Goal: Transaction & Acquisition: Purchase product/service

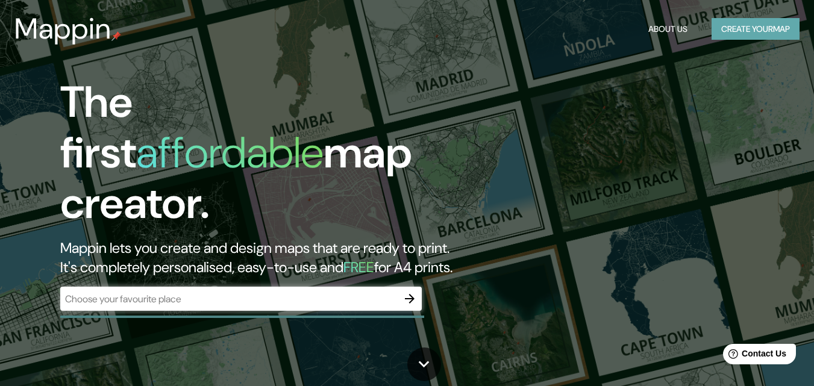
click at [733, 23] on button "Create your map" at bounding box center [755, 29] width 88 height 22
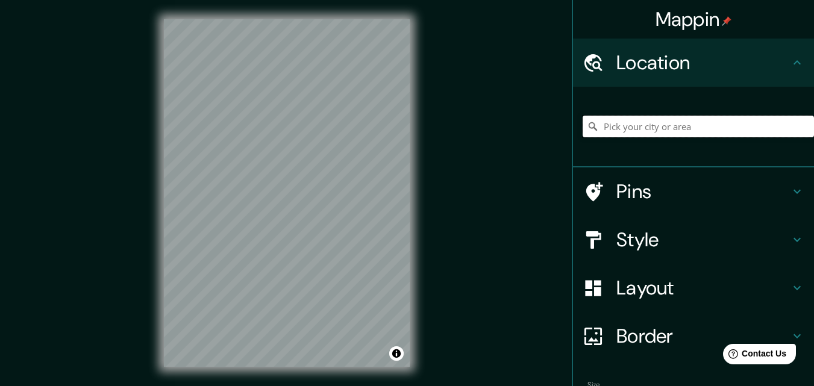
click at [626, 125] on input "Pick your city or area" at bounding box center [697, 127] width 231 height 22
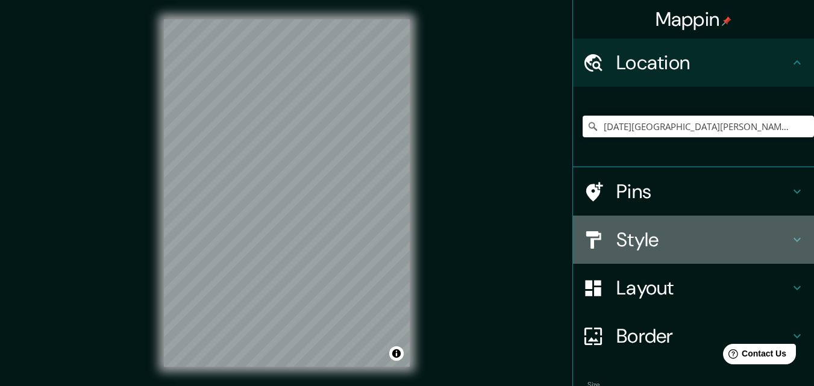
click at [667, 245] on h4 "Style" at bounding box center [702, 240] width 173 height 24
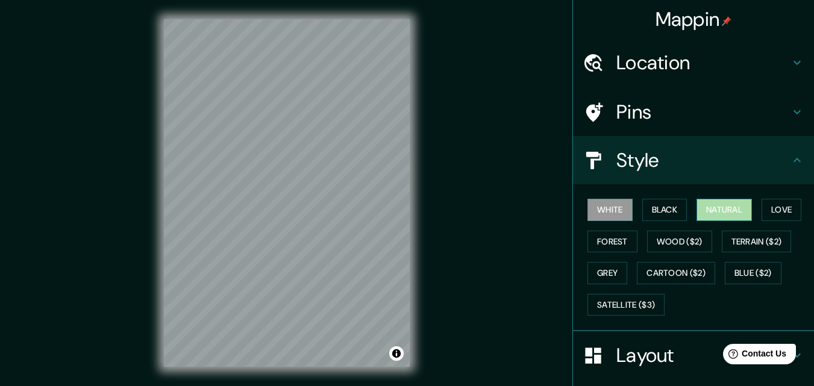
click at [720, 206] on button "Natural" at bounding box center [723, 210] width 55 height 22
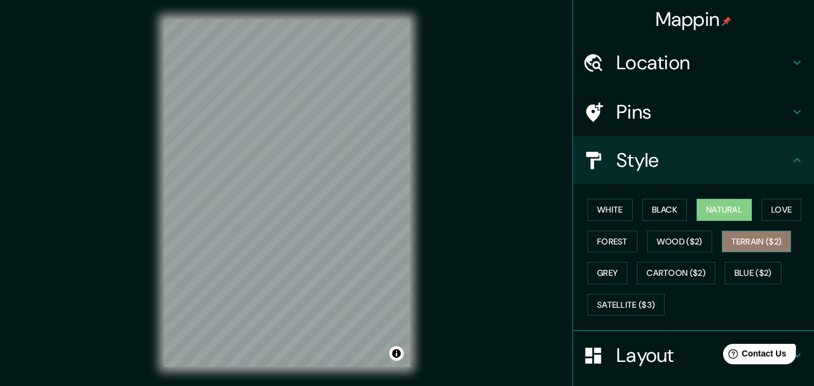
click at [731, 248] on button "Terrain ($2)" at bounding box center [756, 242] width 70 height 22
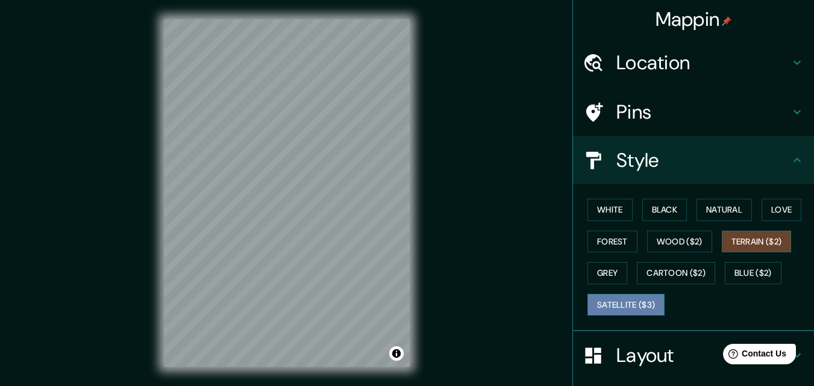
click at [608, 314] on button "Satellite ($3)" at bounding box center [625, 305] width 77 height 22
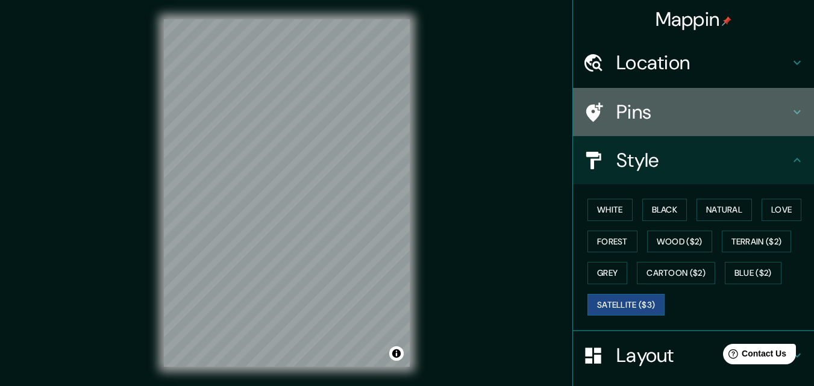
click at [698, 122] on h4 "Pins" at bounding box center [702, 112] width 173 height 24
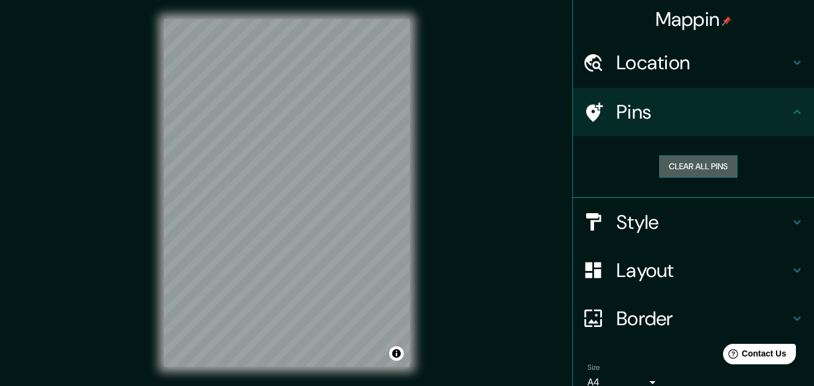
click at [684, 161] on button "Clear all pins" at bounding box center [698, 166] width 78 height 22
click at [667, 165] on button "Clear all pins" at bounding box center [698, 166] width 78 height 22
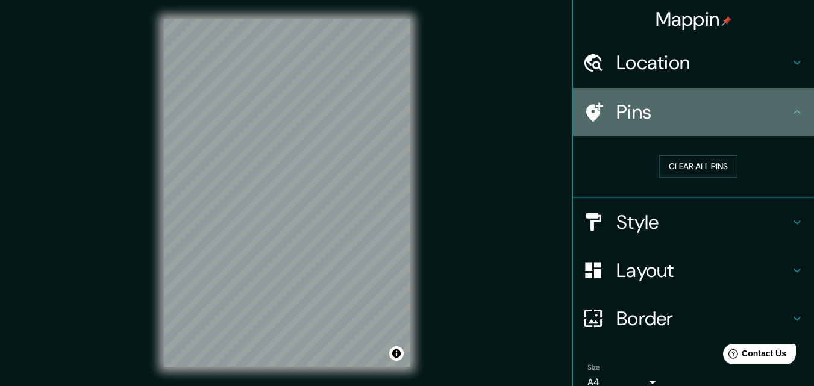
click at [677, 111] on h4 "Pins" at bounding box center [702, 112] width 173 height 24
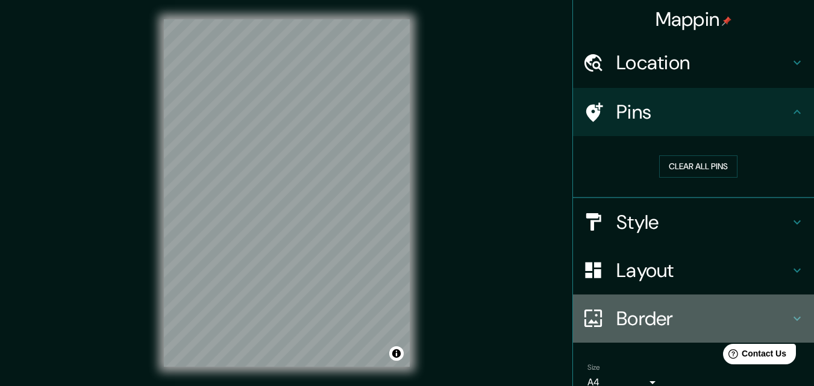
click at [658, 317] on h4 "Border" at bounding box center [702, 319] width 173 height 24
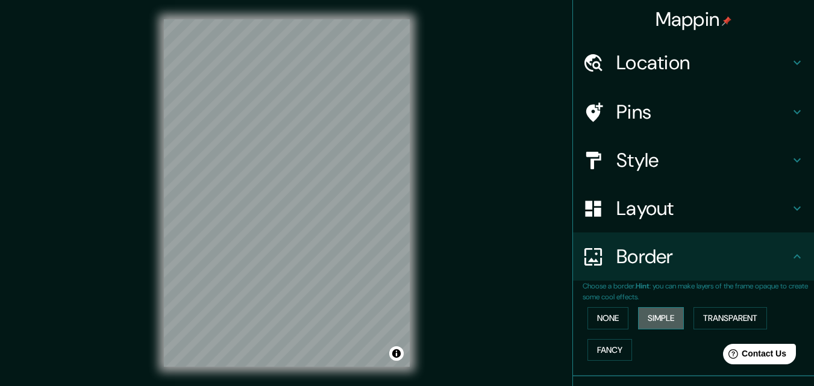
click at [653, 318] on button "Simple" at bounding box center [661, 318] width 46 height 22
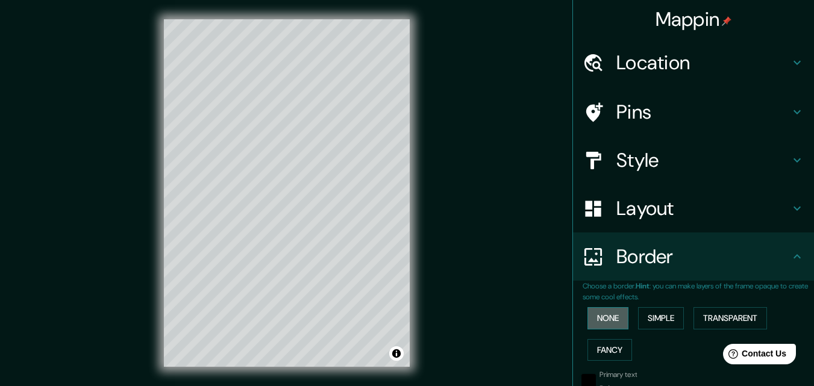
click at [588, 317] on button "None" at bounding box center [607, 318] width 41 height 22
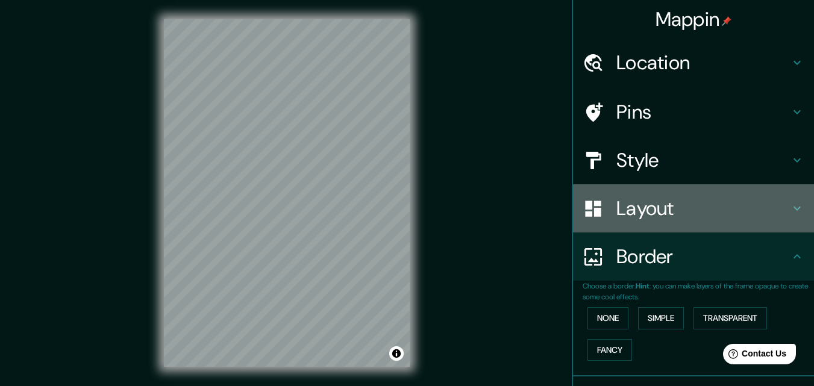
click at [684, 207] on h4 "Layout" at bounding box center [702, 208] width 173 height 24
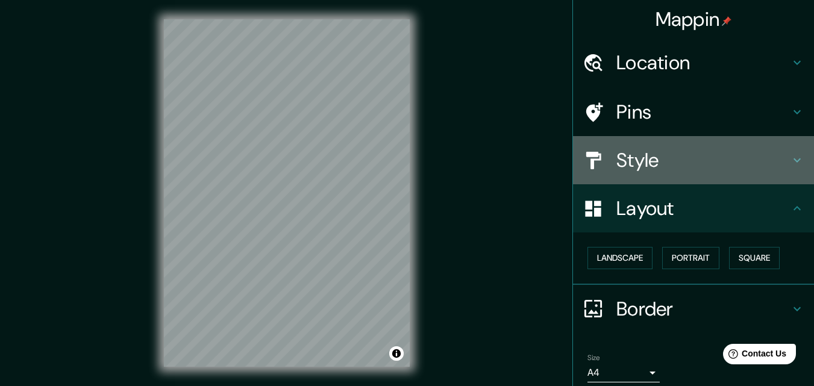
click at [664, 170] on h4 "Style" at bounding box center [702, 160] width 173 height 24
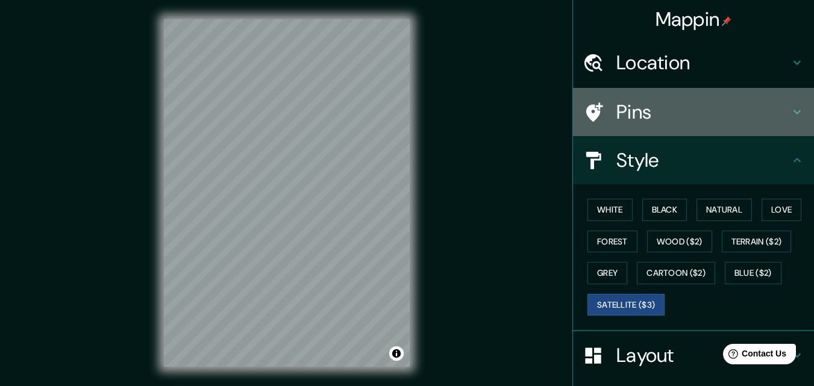
click at [670, 122] on h4 "Pins" at bounding box center [702, 112] width 173 height 24
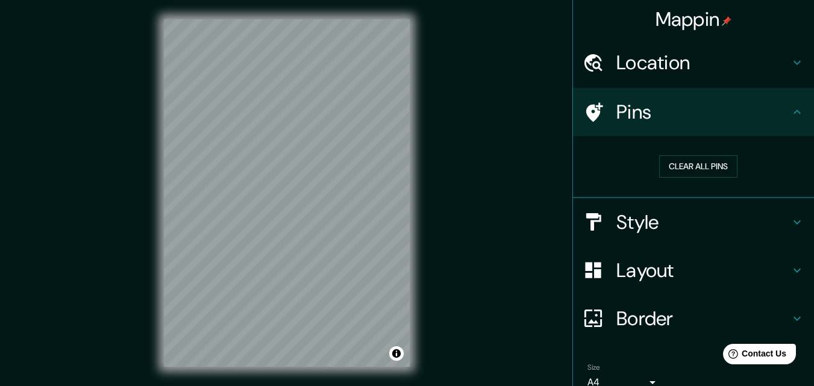
click at [682, 154] on div "Clear all pins" at bounding box center [697, 167] width 231 height 42
click at [665, 165] on button "Clear all pins" at bounding box center [698, 166] width 78 height 22
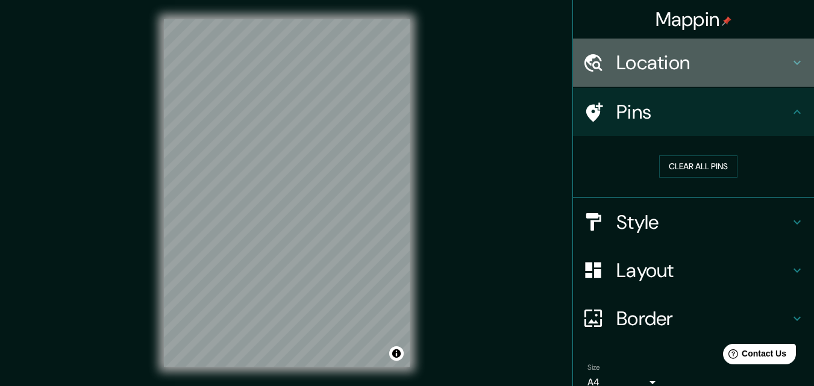
click at [688, 66] on h4 "Location" at bounding box center [702, 63] width 173 height 24
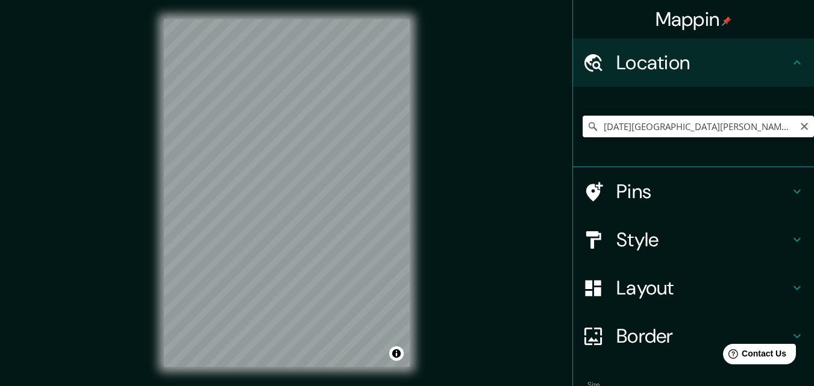
click at [688, 123] on input "[DATE][GEOGRAPHIC_DATA][PERSON_NAME], [GEOGRAPHIC_DATA], [GEOGRAPHIC_DATA]" at bounding box center [697, 127] width 231 height 22
click at [786, 127] on input "[DATE][GEOGRAPHIC_DATA][PERSON_NAME], [GEOGRAPHIC_DATA], [GEOGRAPHIC_DATA]" at bounding box center [697, 127] width 231 height 22
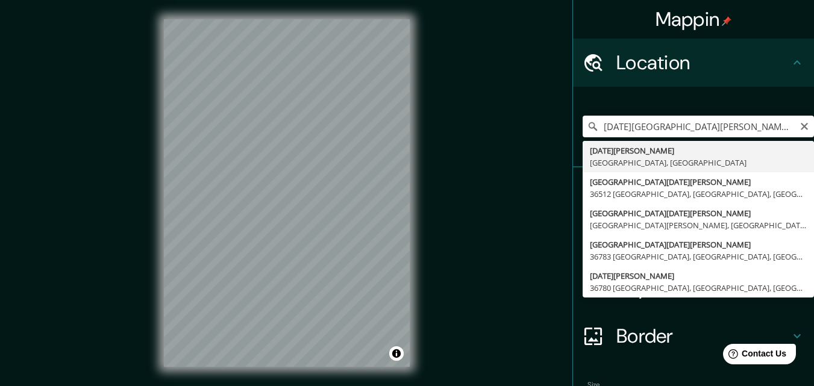
type input "[DATE][GEOGRAPHIC_DATA][PERSON_NAME], [GEOGRAPHIC_DATA], [GEOGRAPHIC_DATA]"
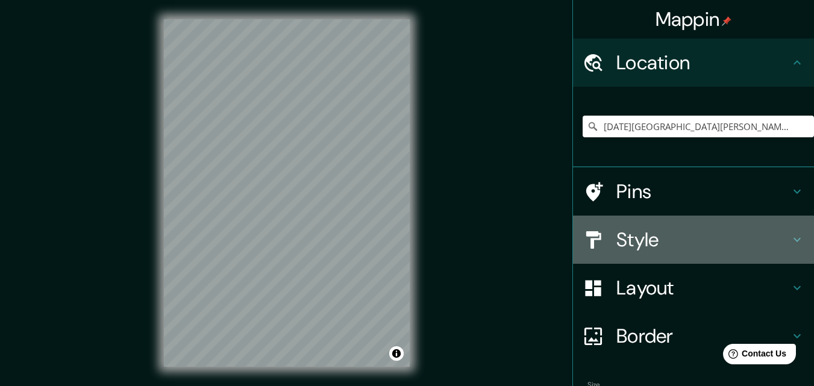
click at [644, 243] on h4 "Style" at bounding box center [702, 240] width 173 height 24
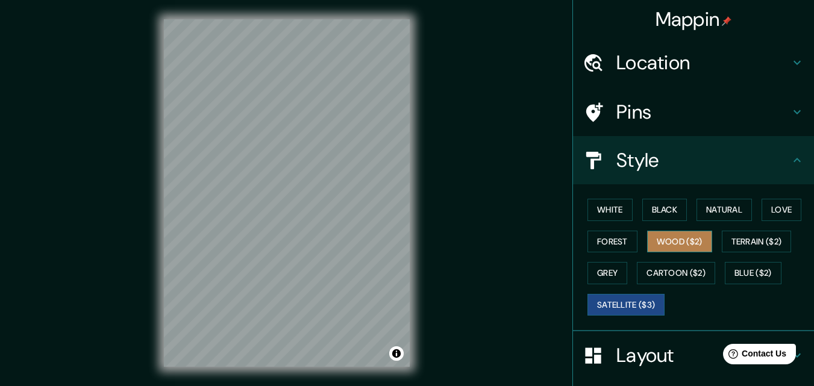
click at [690, 247] on button "Wood ($2)" at bounding box center [679, 242] width 65 height 22
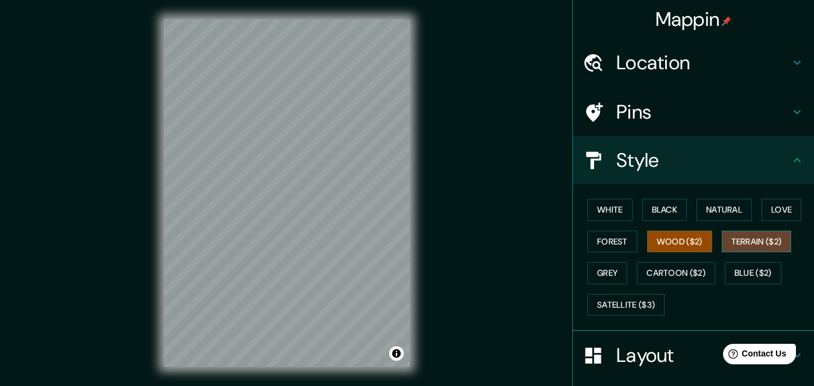
click at [758, 237] on button "Terrain ($2)" at bounding box center [756, 242] width 70 height 22
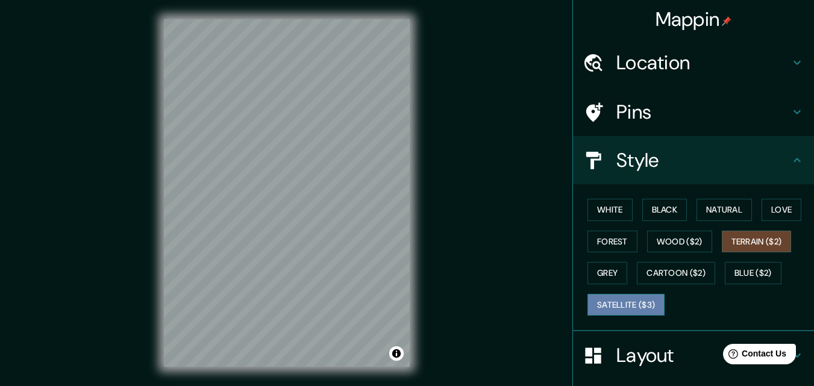
click at [616, 307] on button "Satellite ($3)" at bounding box center [625, 305] width 77 height 22
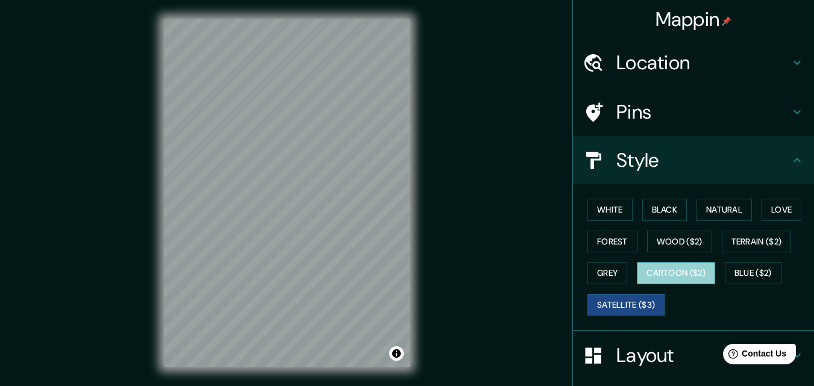
click at [703, 269] on button "Cartoon ($2)" at bounding box center [676, 273] width 78 height 22
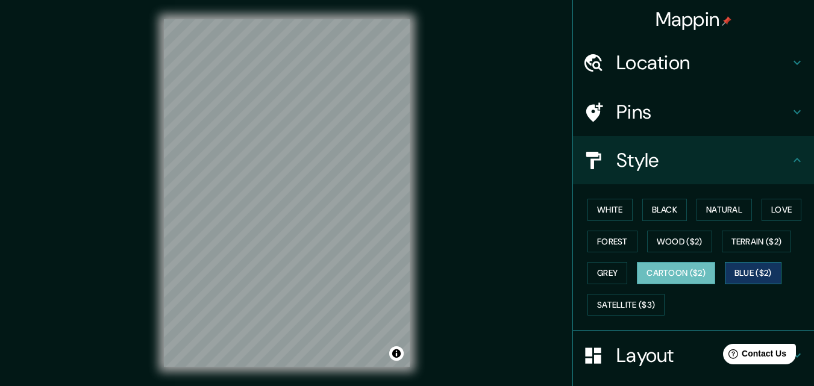
click at [732, 273] on button "Blue ($2)" at bounding box center [752, 273] width 57 height 22
click at [599, 279] on button "Grey" at bounding box center [607, 273] width 40 height 22
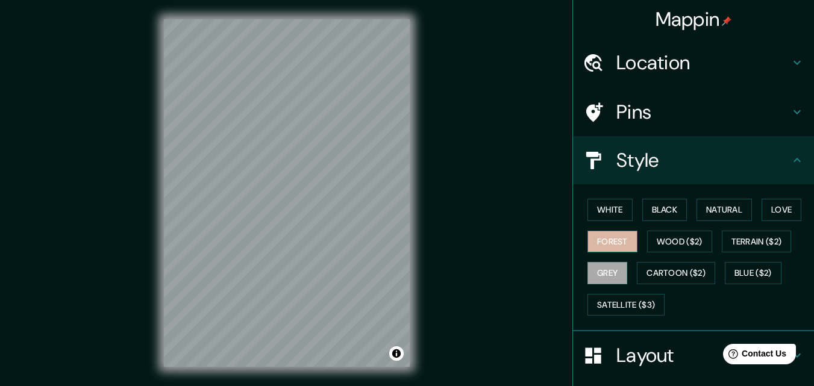
click at [615, 238] on button "Forest" at bounding box center [612, 242] width 50 height 22
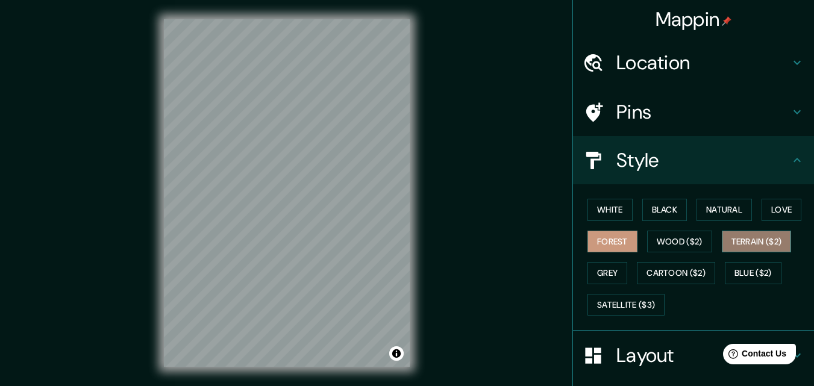
click at [741, 232] on button "Terrain ($2)" at bounding box center [756, 242] width 70 height 22
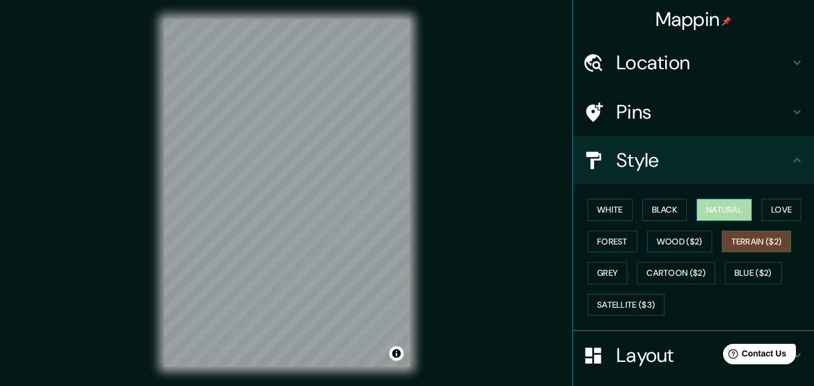
click at [729, 217] on button "Natural" at bounding box center [723, 210] width 55 height 22
click at [738, 235] on button "Terrain ($2)" at bounding box center [756, 242] width 70 height 22
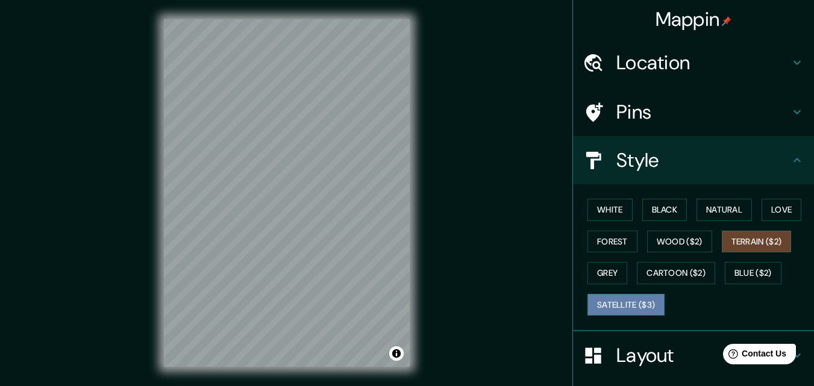
click at [611, 302] on button "Satellite ($3)" at bounding box center [625, 305] width 77 height 22
click at [740, 243] on button "Terrain ($2)" at bounding box center [756, 242] width 70 height 22
click at [87, 81] on div "Mappin Location [DATE][GEOGRAPHIC_DATA][PERSON_NAME], [GEOGRAPHIC_DATA], [GEOGR…" at bounding box center [407, 202] width 814 height 405
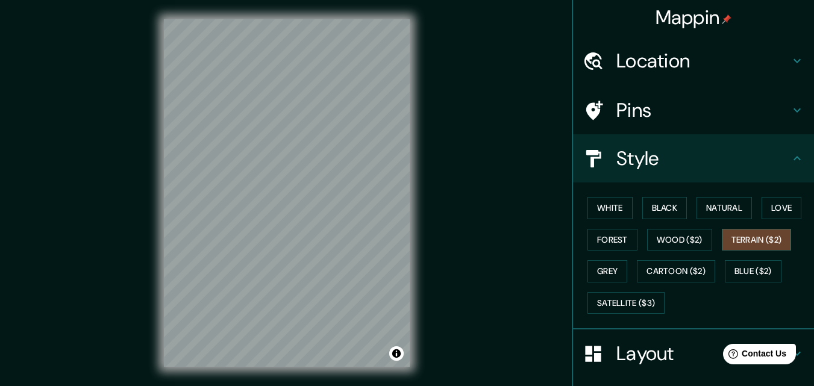
scroll to position [2, 0]
click at [685, 229] on button "Wood ($2)" at bounding box center [679, 239] width 65 height 22
click at [757, 248] on button "Terrain ($2)" at bounding box center [756, 239] width 70 height 22
click at [614, 101] on div "Pins" at bounding box center [693, 110] width 241 height 48
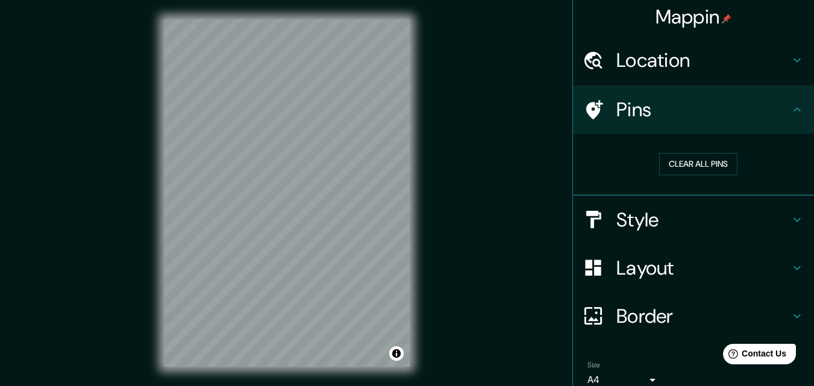
drag, startPoint x: 700, startPoint y: 153, endPoint x: 685, endPoint y: 150, distance: 15.9
click at [685, 150] on div "Clear all pins" at bounding box center [697, 164] width 231 height 42
click at [685, 168] on button "Clear all pins" at bounding box center [698, 164] width 78 height 22
click at [684, 168] on button "Clear all pins" at bounding box center [698, 164] width 78 height 22
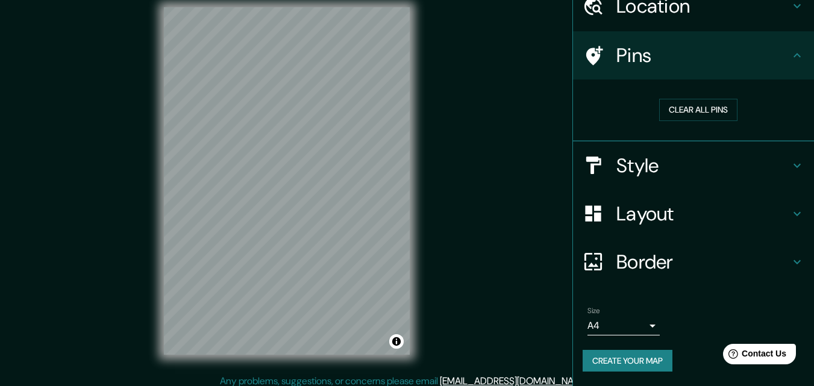
scroll to position [0, 0]
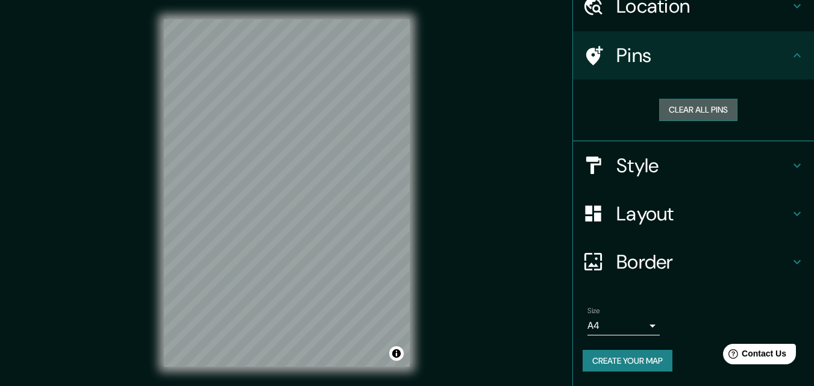
click at [698, 116] on button "Clear all pins" at bounding box center [698, 110] width 78 height 22
click at [266, 218] on div "Mappin Location [DATE][GEOGRAPHIC_DATA][PERSON_NAME], [GEOGRAPHIC_DATA], [GEOGR…" at bounding box center [407, 202] width 814 height 405
